Goal: Task Accomplishment & Management: Use online tool/utility

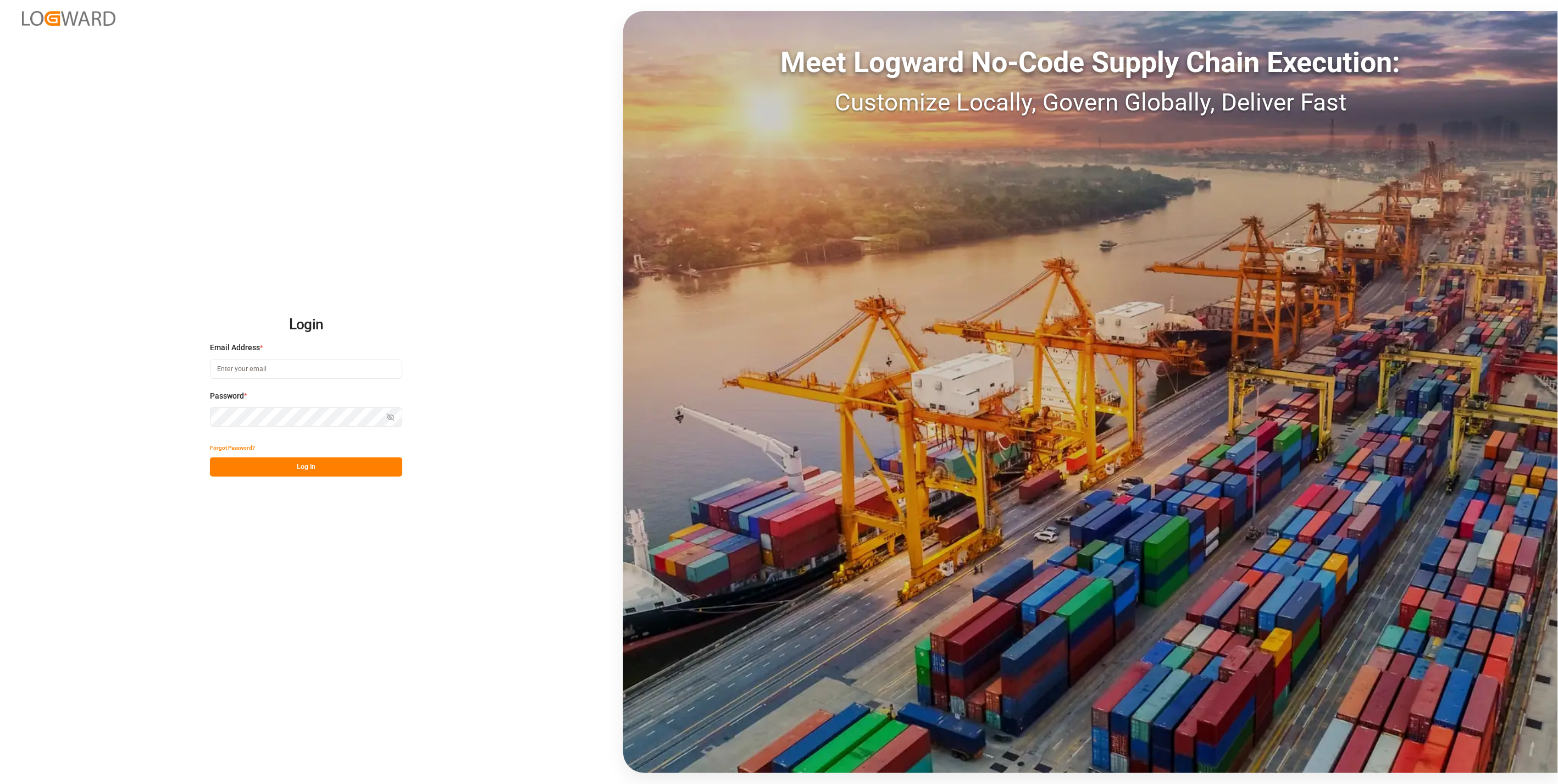
type input "[DOMAIN_NAME][EMAIL_ADDRESS][DOMAIN_NAME]"
click at [303, 469] on button "Log In" at bounding box center [306, 466] width 192 height 19
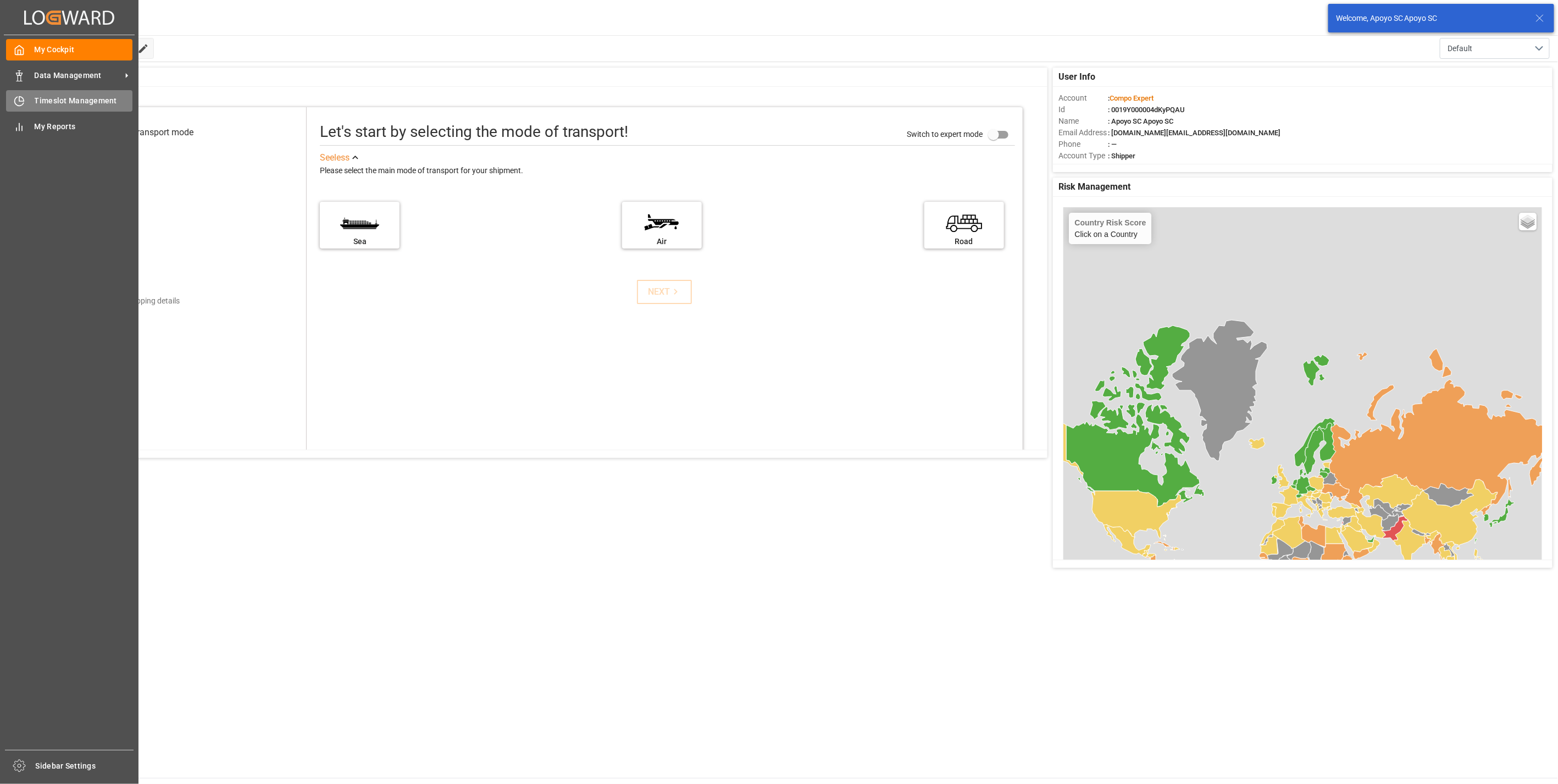
click at [22, 109] on div "Timeslot Management Timeslot Management" at bounding box center [69, 101] width 126 height 21
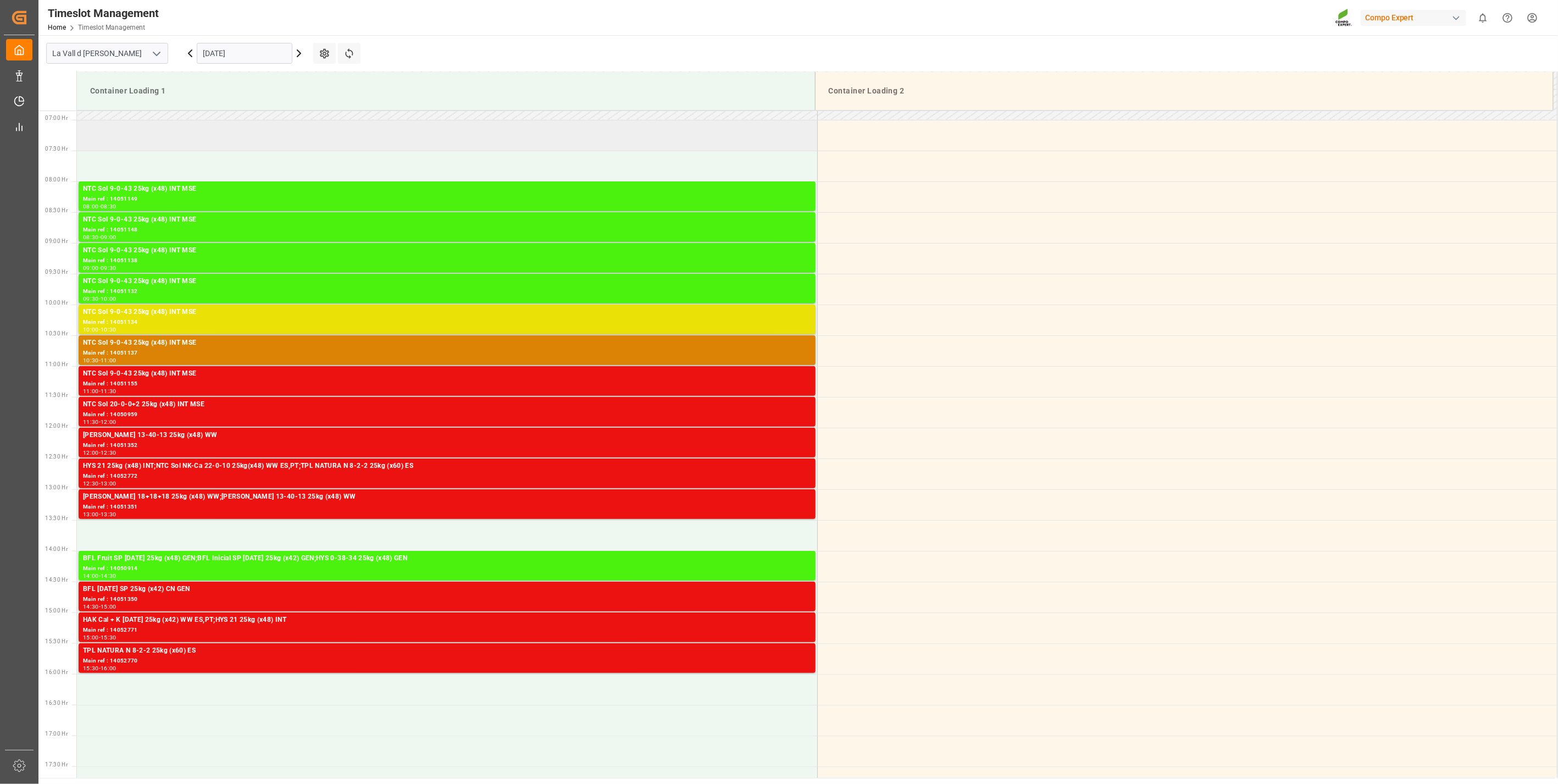
scroll to position [424, 0]
